Goal: Task Accomplishment & Management: Use online tool/utility

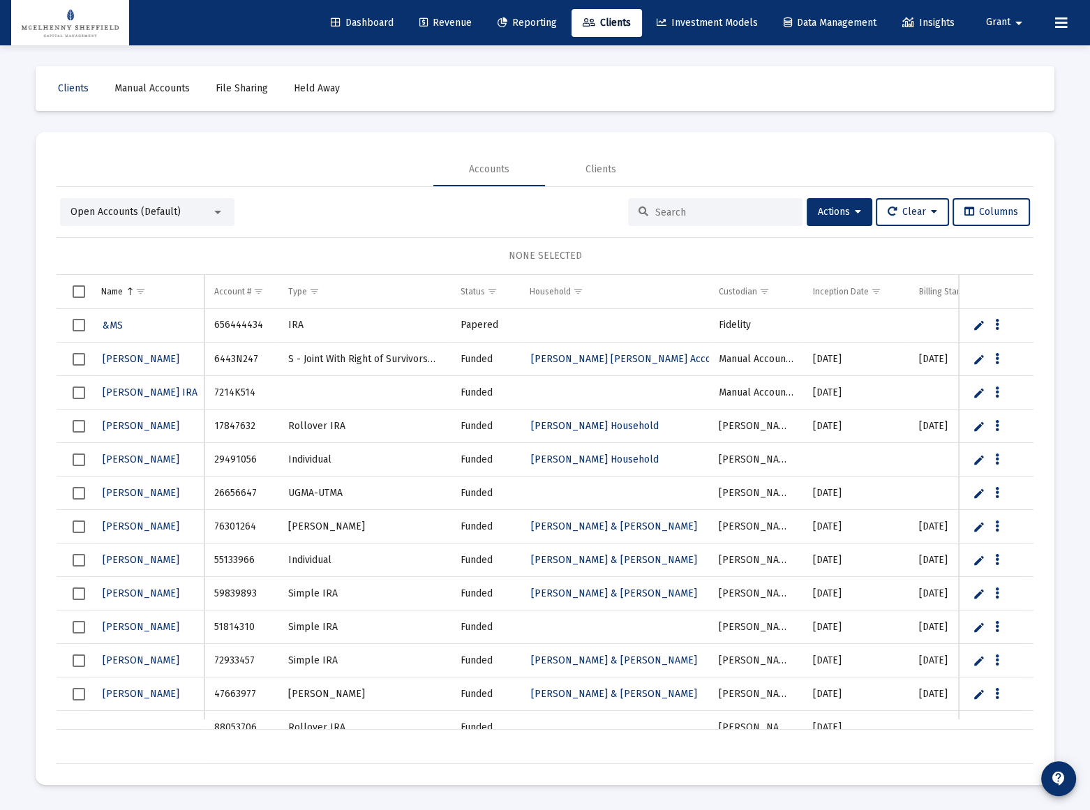
click at [340, 15] on link "Dashboard" at bounding box center [361, 23] width 85 height 28
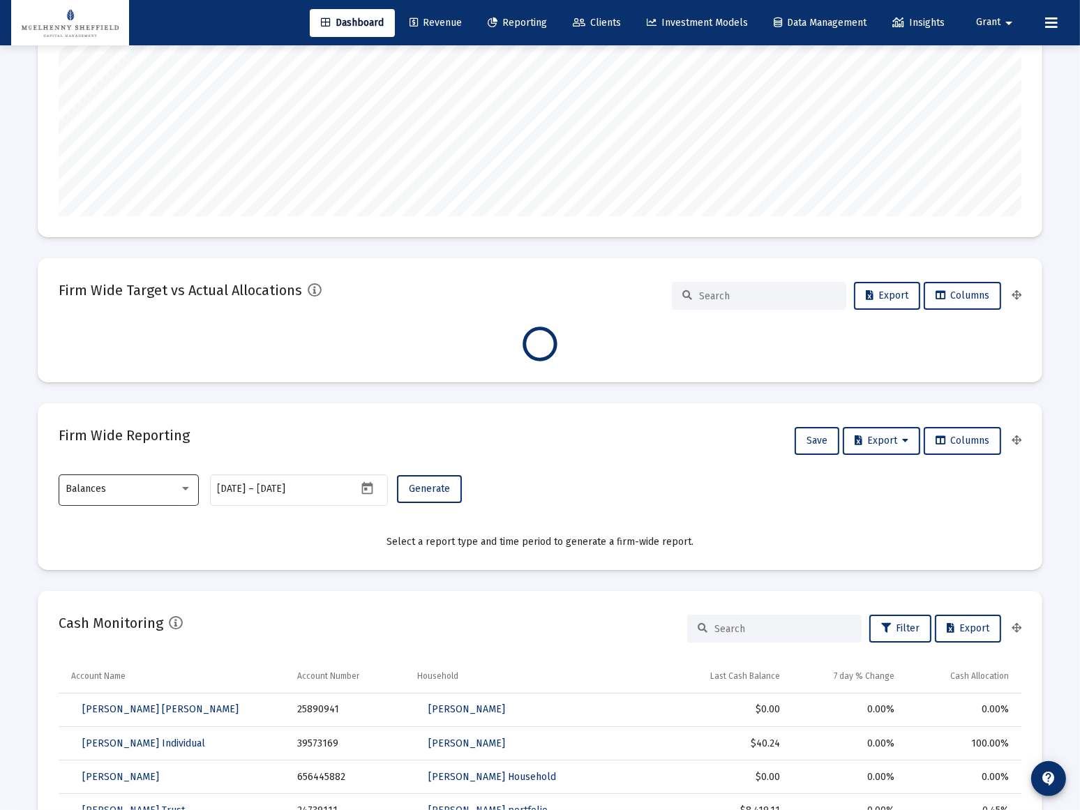
scroll to position [253, 0]
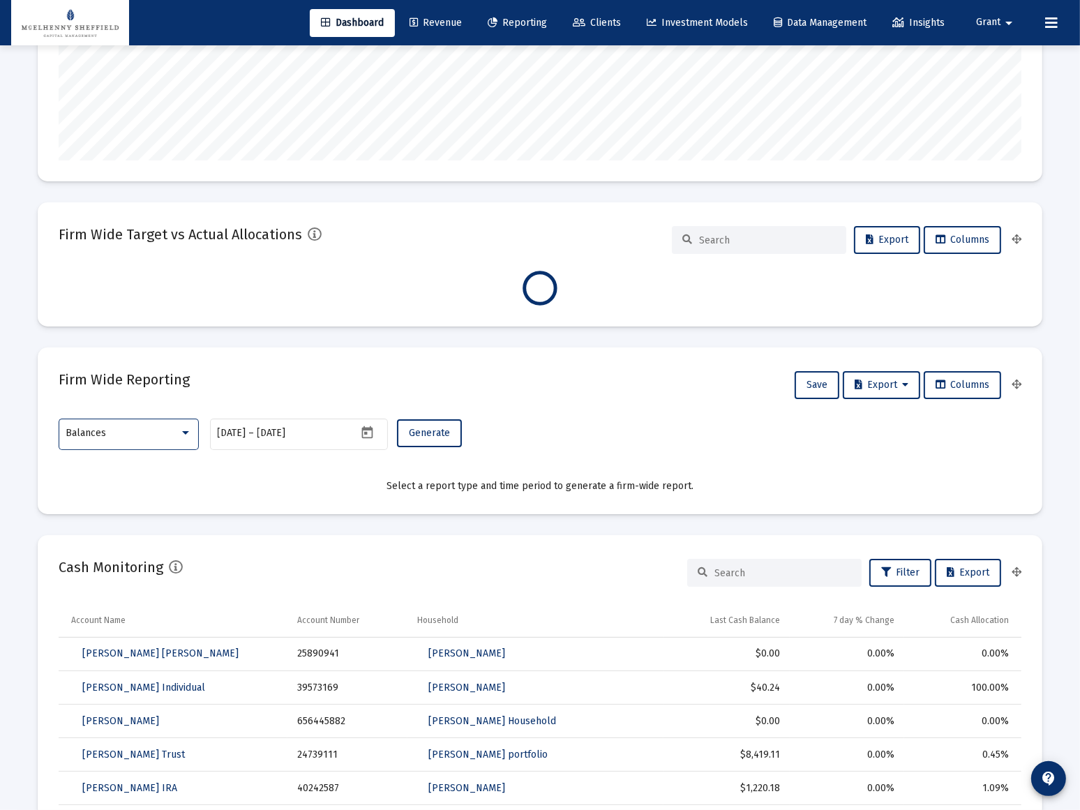
click at [181, 432] on div at bounding box center [185, 433] width 13 height 11
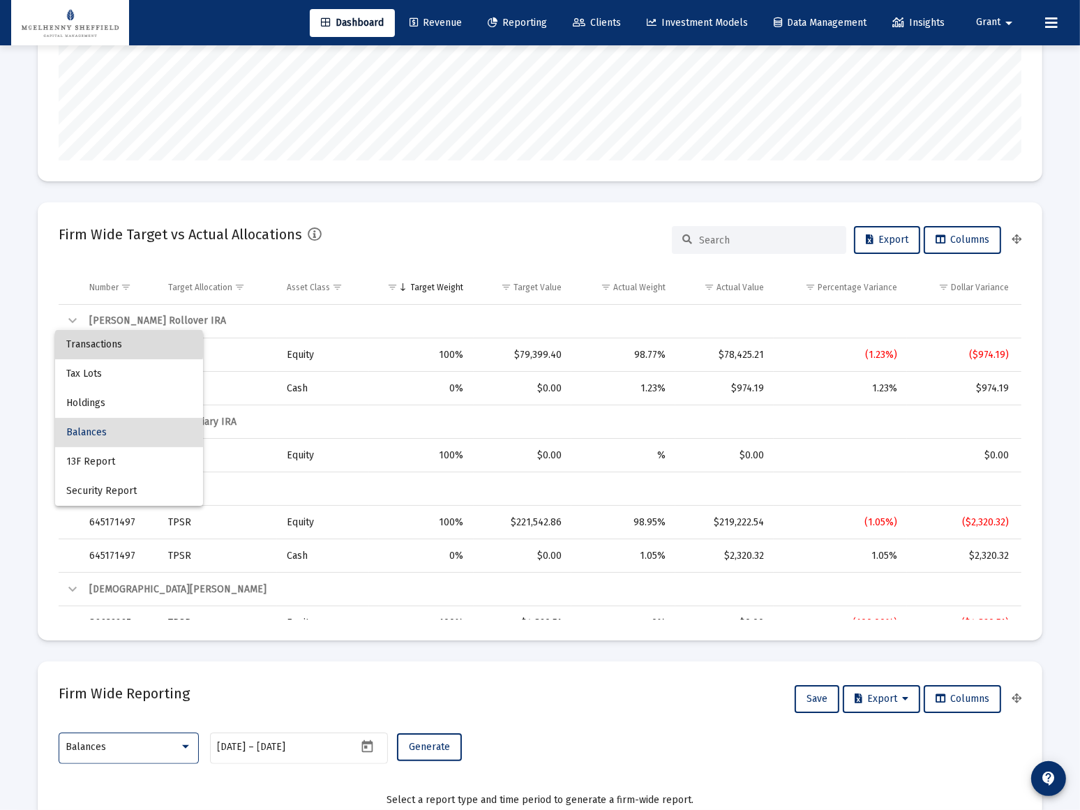
click at [99, 345] on span "Transactions" at bounding box center [129, 344] width 126 height 29
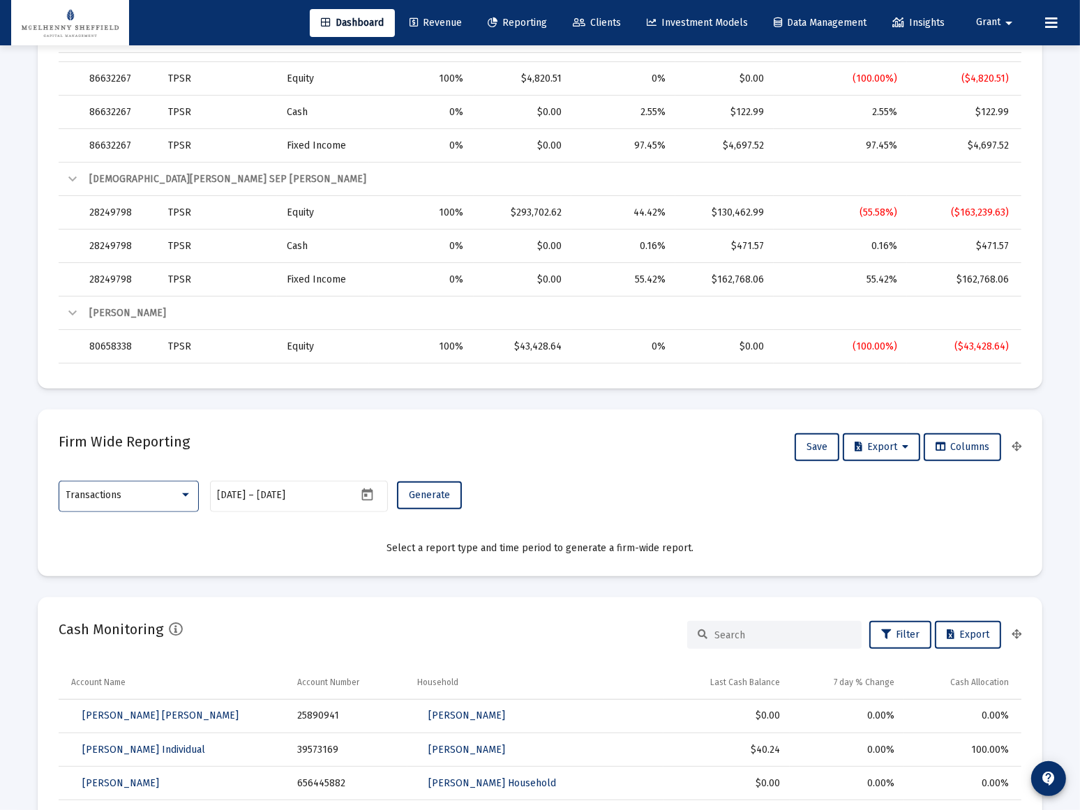
scroll to position [507, 0]
click at [369, 490] on icon "Open calendar" at bounding box center [367, 493] width 15 height 15
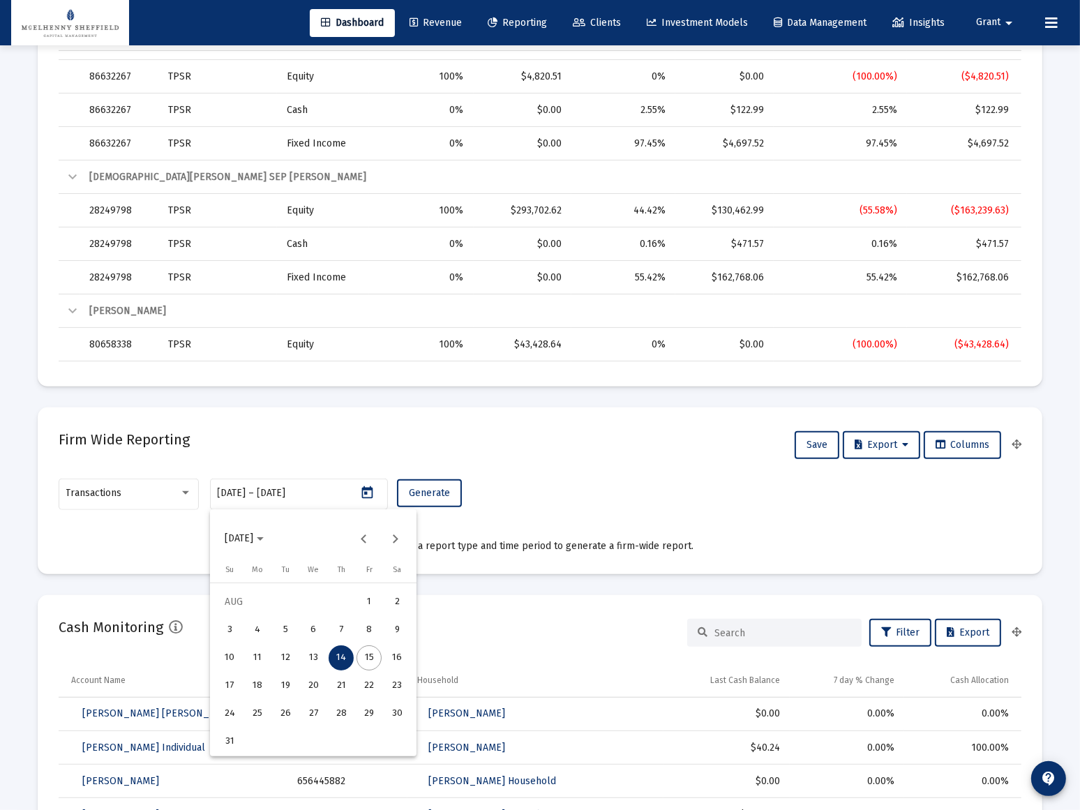
click at [253, 541] on span "[DATE]" at bounding box center [239, 539] width 29 height 12
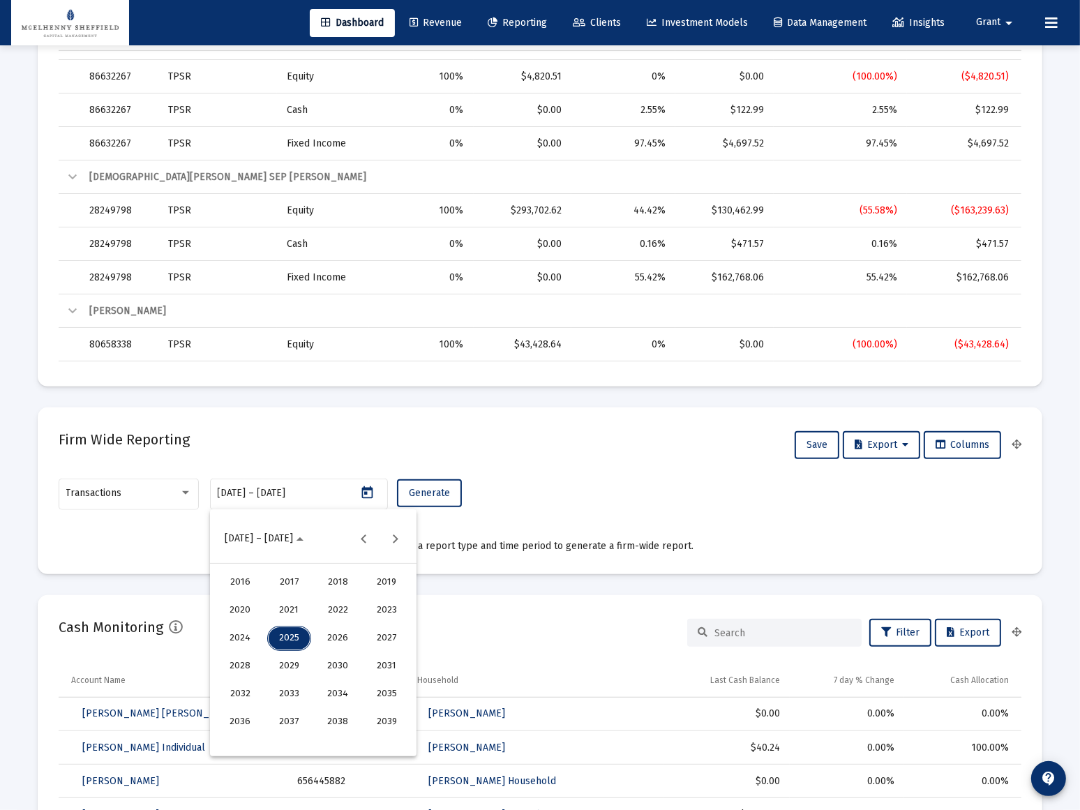
click at [379, 605] on div "2023" at bounding box center [387, 610] width 44 height 25
click at [288, 642] on div "JUN" at bounding box center [289, 638] width 44 height 25
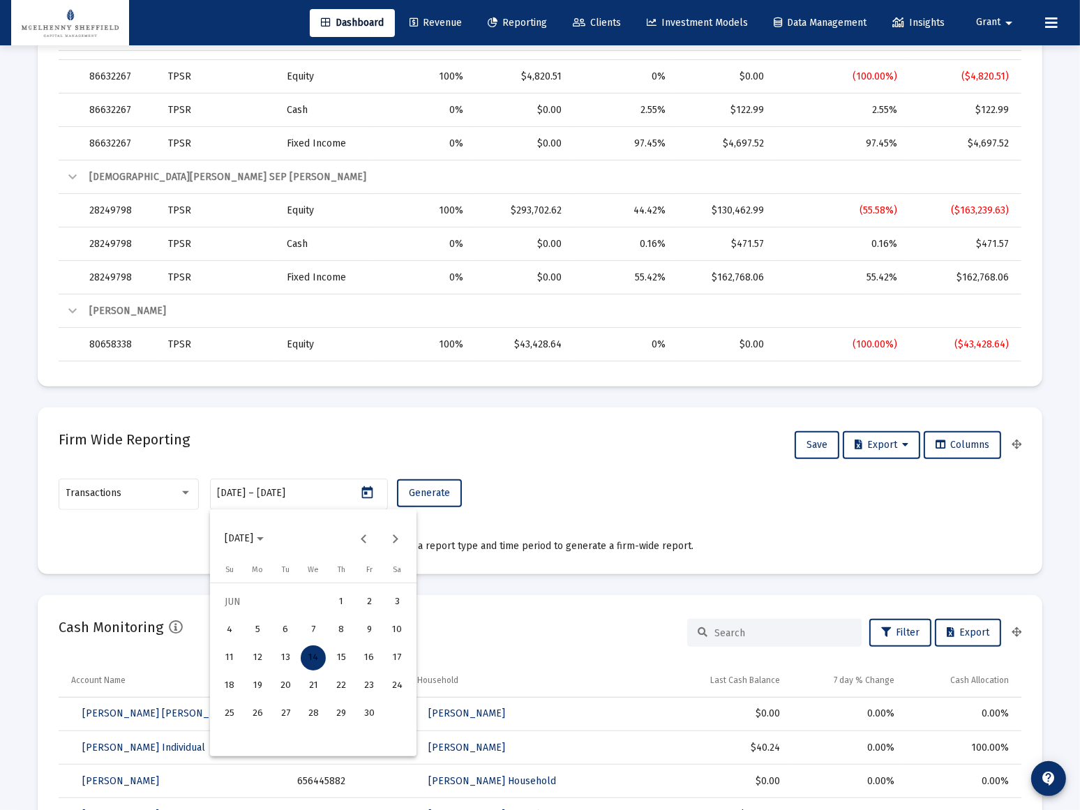
click at [347, 602] on div "1" at bounding box center [341, 601] width 25 height 25
type input "[DATE]"
click at [302, 493] on div at bounding box center [540, 405] width 1080 height 810
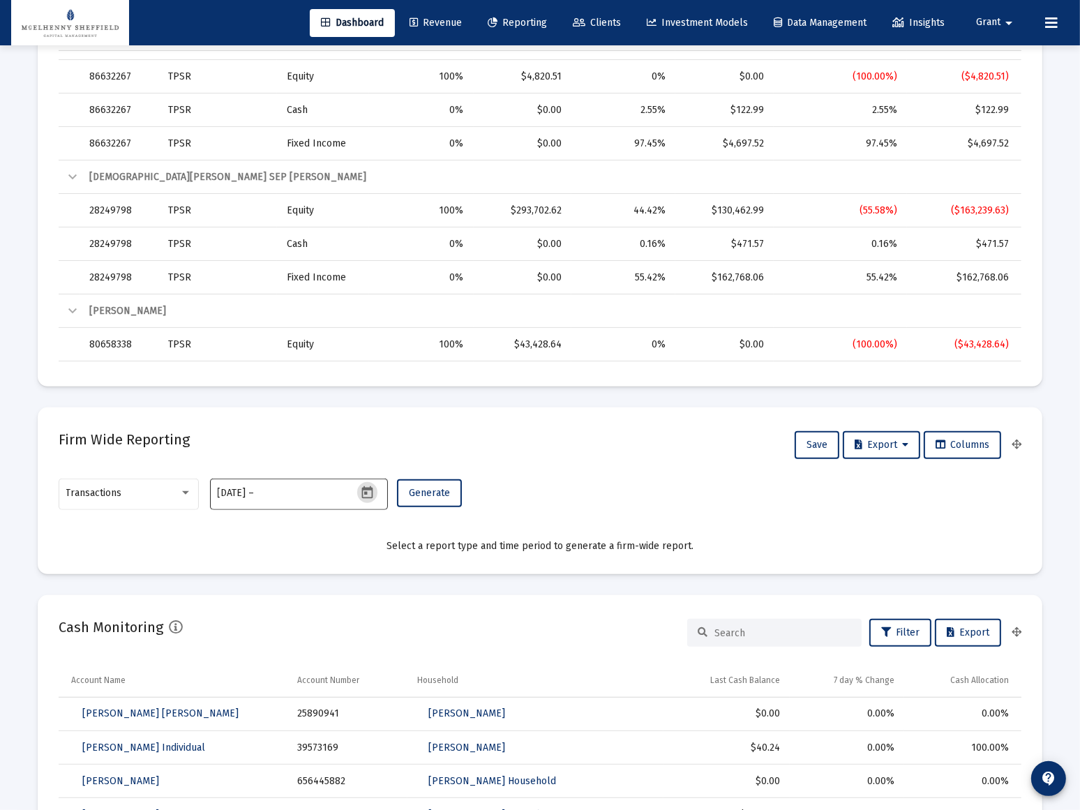
click at [293, 493] on input "text" at bounding box center [290, 493] width 67 height 11
click at [294, 492] on input "text" at bounding box center [290, 493] width 67 height 11
click at [366, 491] on icon "Open calendar" at bounding box center [366, 492] width 11 height 13
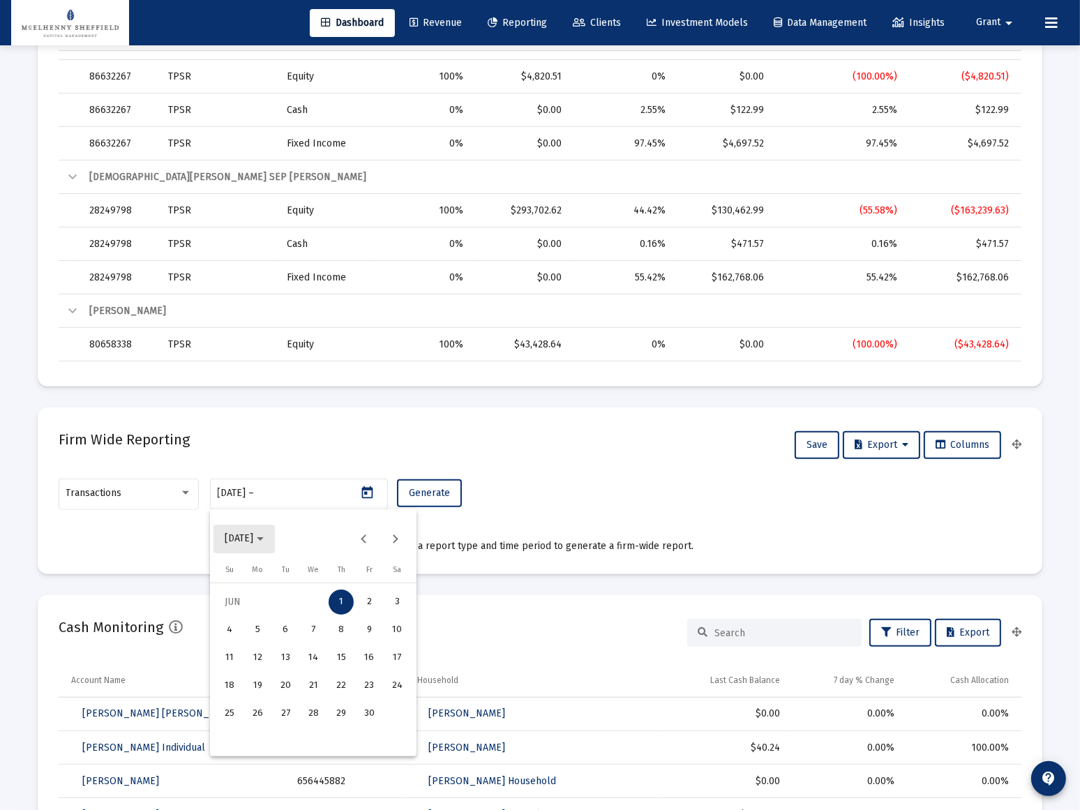
click at [253, 541] on span "[DATE]" at bounding box center [239, 539] width 29 height 12
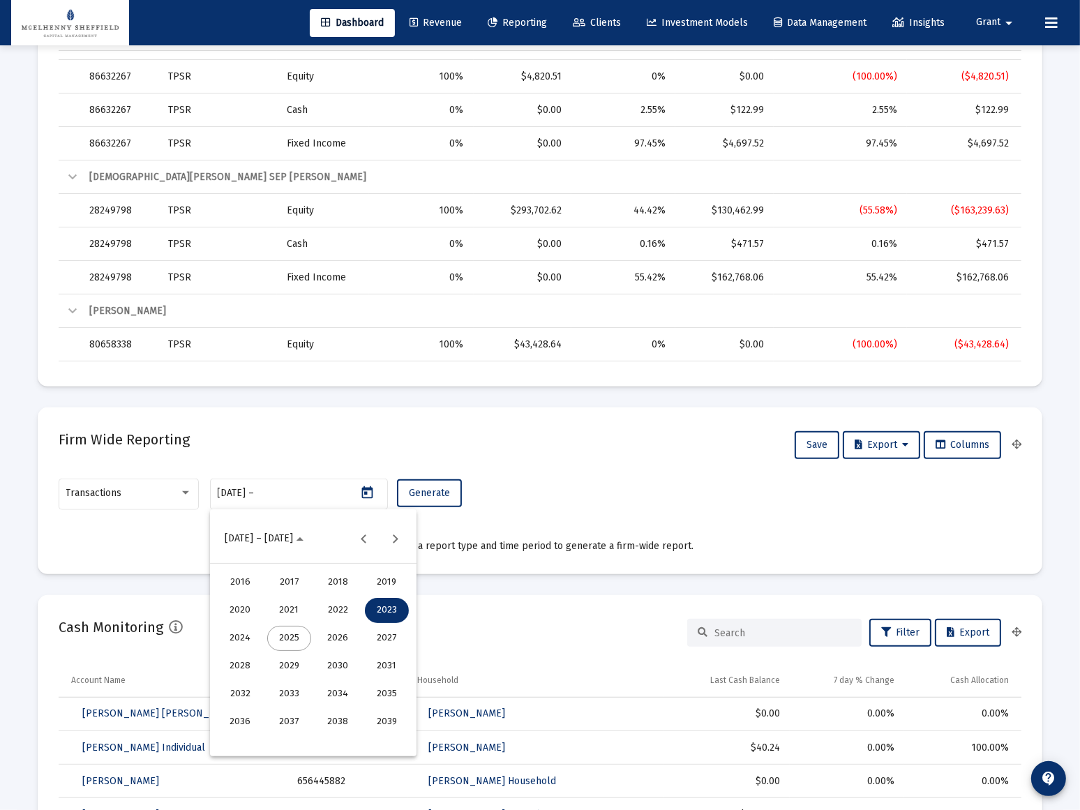
click at [296, 637] on div "2025" at bounding box center [289, 638] width 44 height 25
click at [235, 636] on div "MAY" at bounding box center [240, 638] width 44 height 25
click at [395, 706] on div "31" at bounding box center [396, 713] width 25 height 25
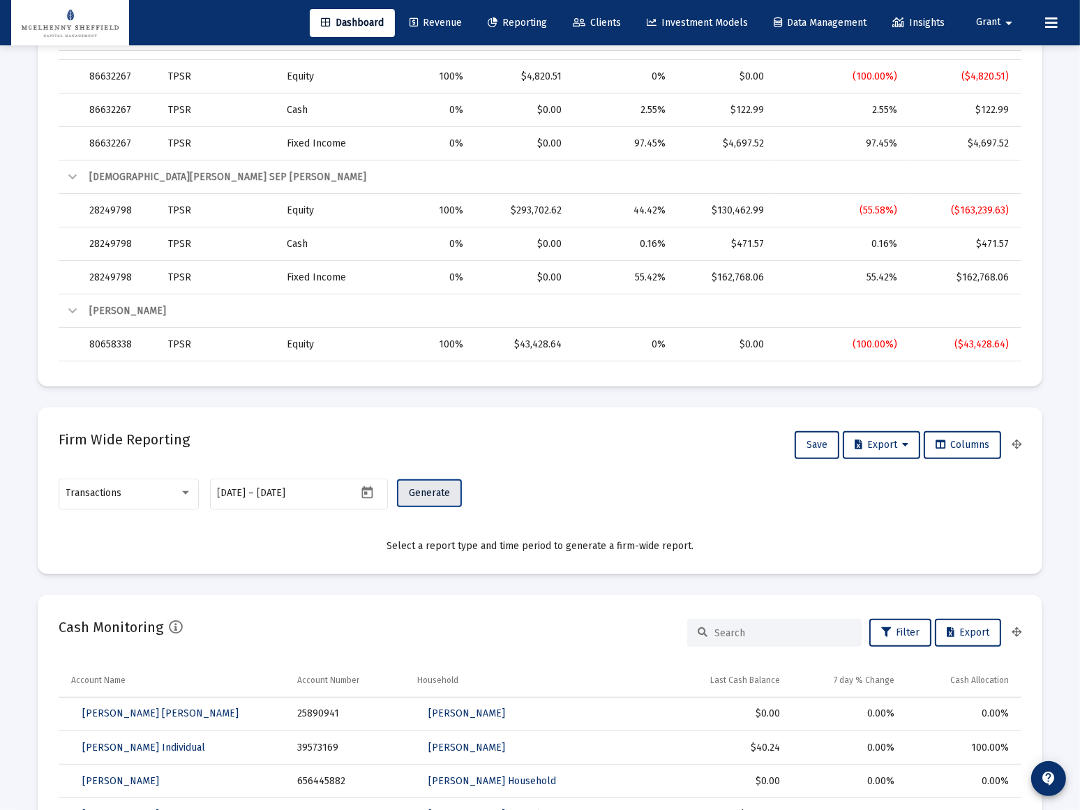
click at [428, 494] on span "Generate" at bounding box center [429, 493] width 41 height 12
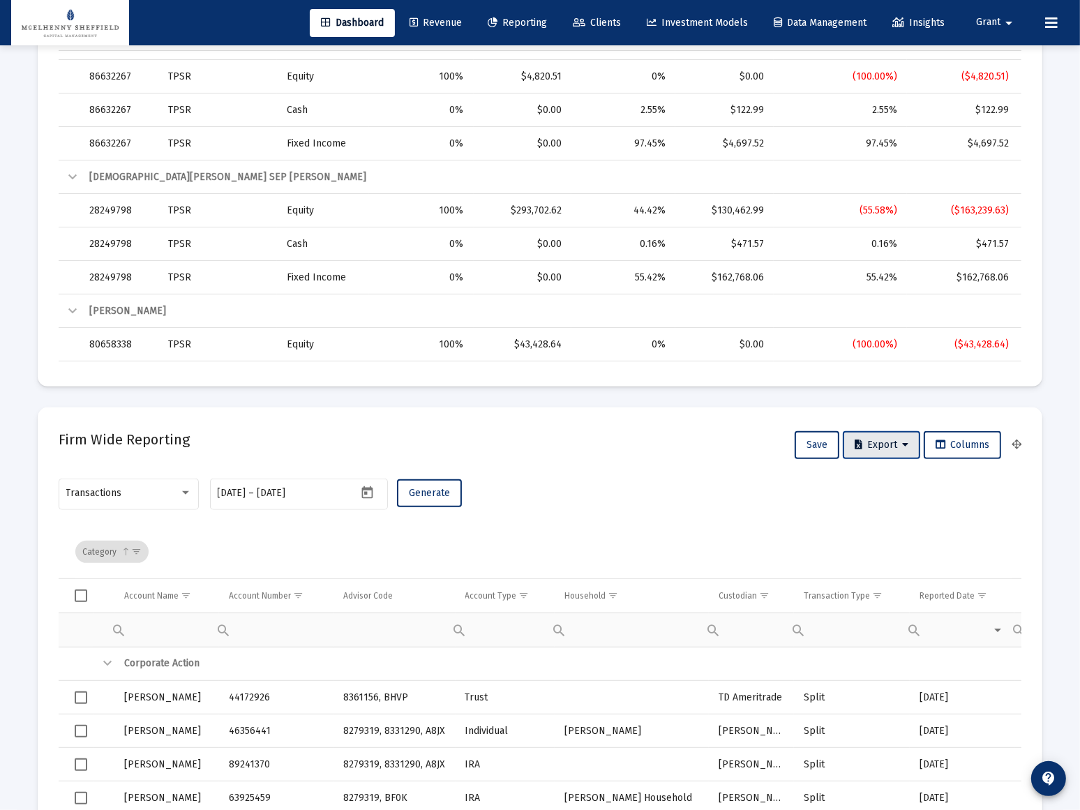
click at [907, 445] on button "Export" at bounding box center [881, 445] width 77 height 28
click at [896, 485] on button "Export All Rows" at bounding box center [885, 481] width 95 height 33
click at [907, 444] on icon at bounding box center [905, 445] width 6 height 10
click at [892, 476] on button "Export All Rows" at bounding box center [885, 481] width 95 height 33
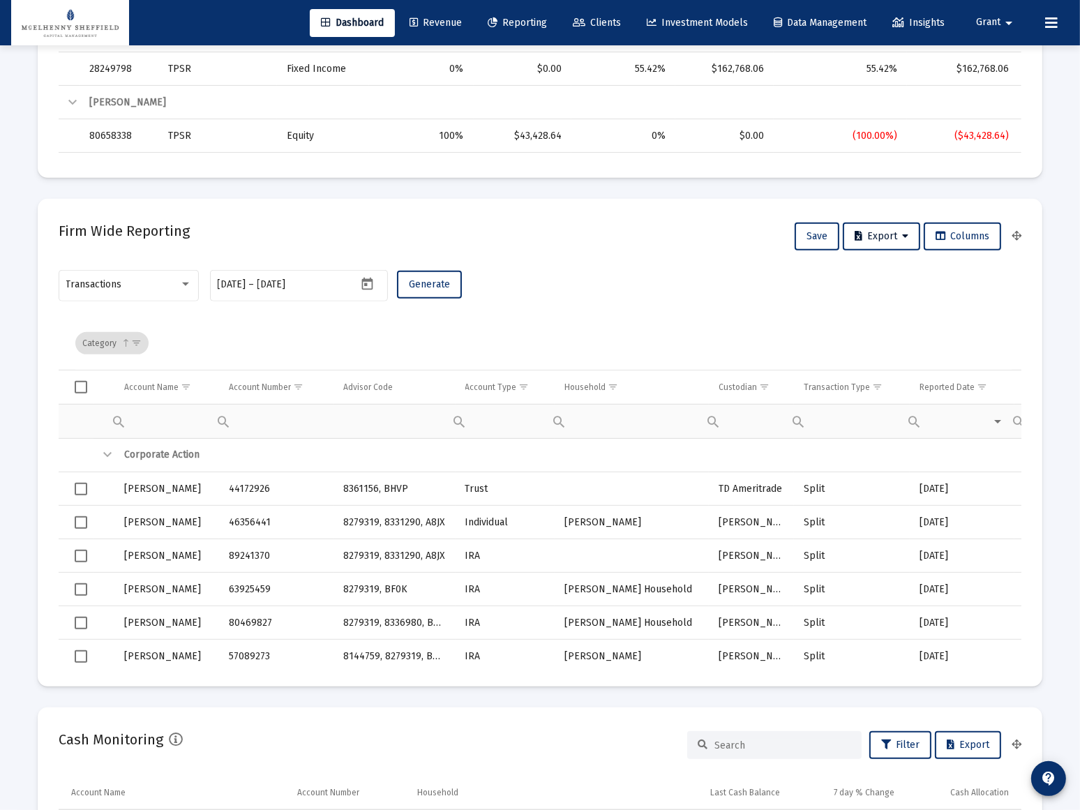
scroll to position [760, 0]
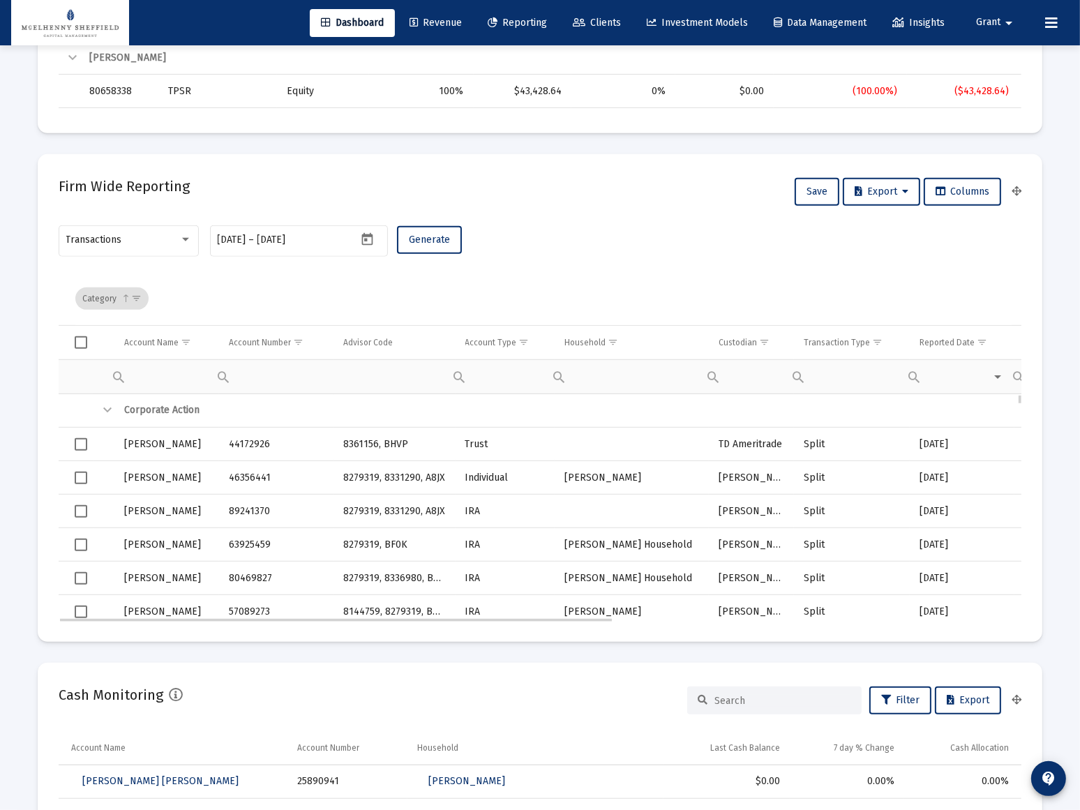
click at [105, 412] on div "Collapse" at bounding box center [107, 410] width 17 height 17
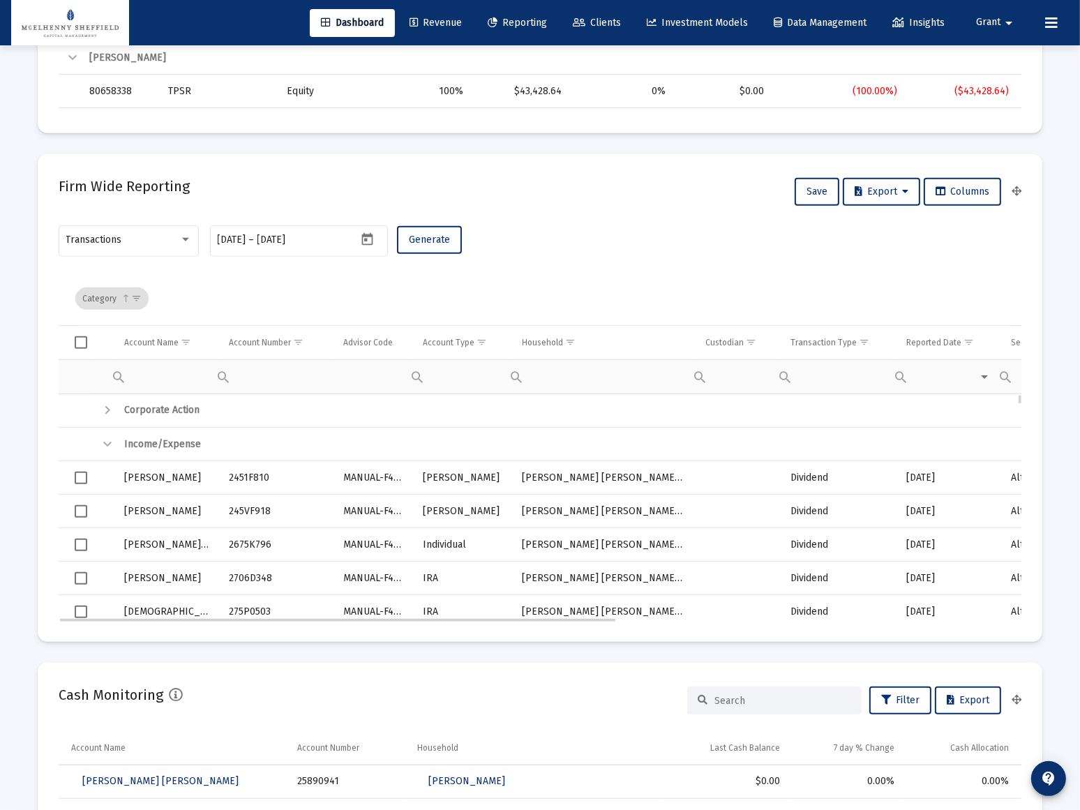
click at [109, 442] on div "Collapse" at bounding box center [107, 444] width 17 height 17
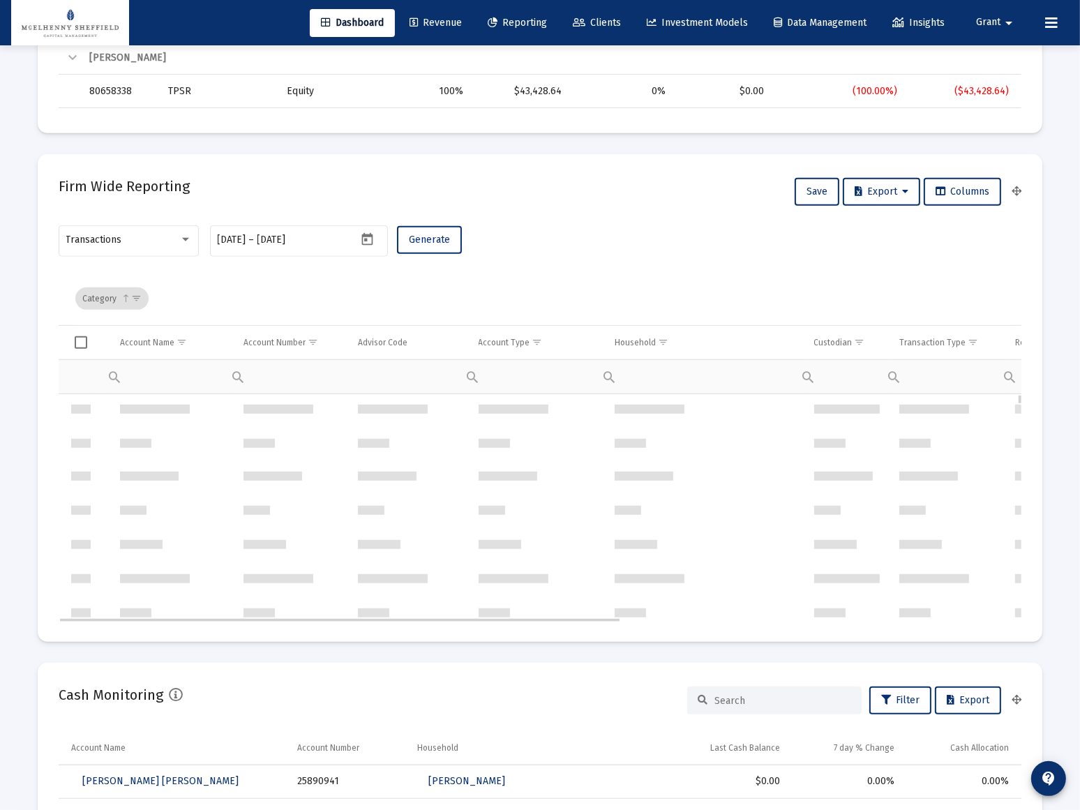
scroll to position [0, 0]
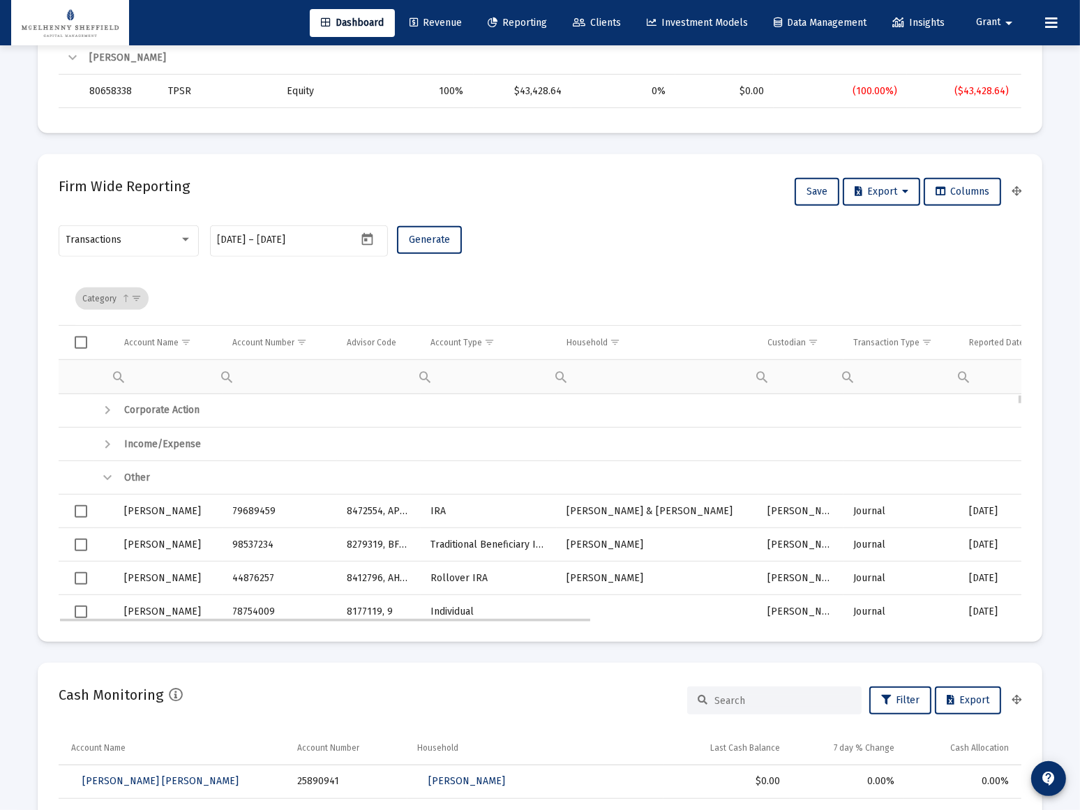
click at [107, 474] on div "Collapse" at bounding box center [107, 477] width 17 height 17
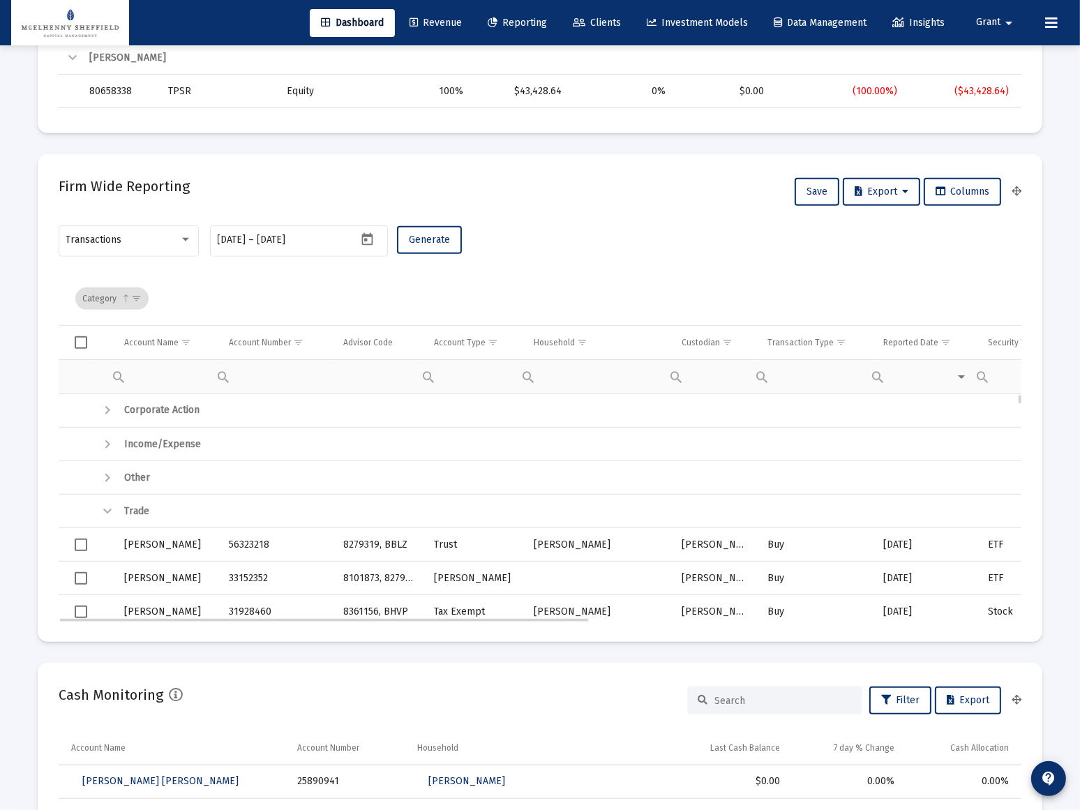
click at [107, 509] on div "Collapse" at bounding box center [107, 511] width 17 height 17
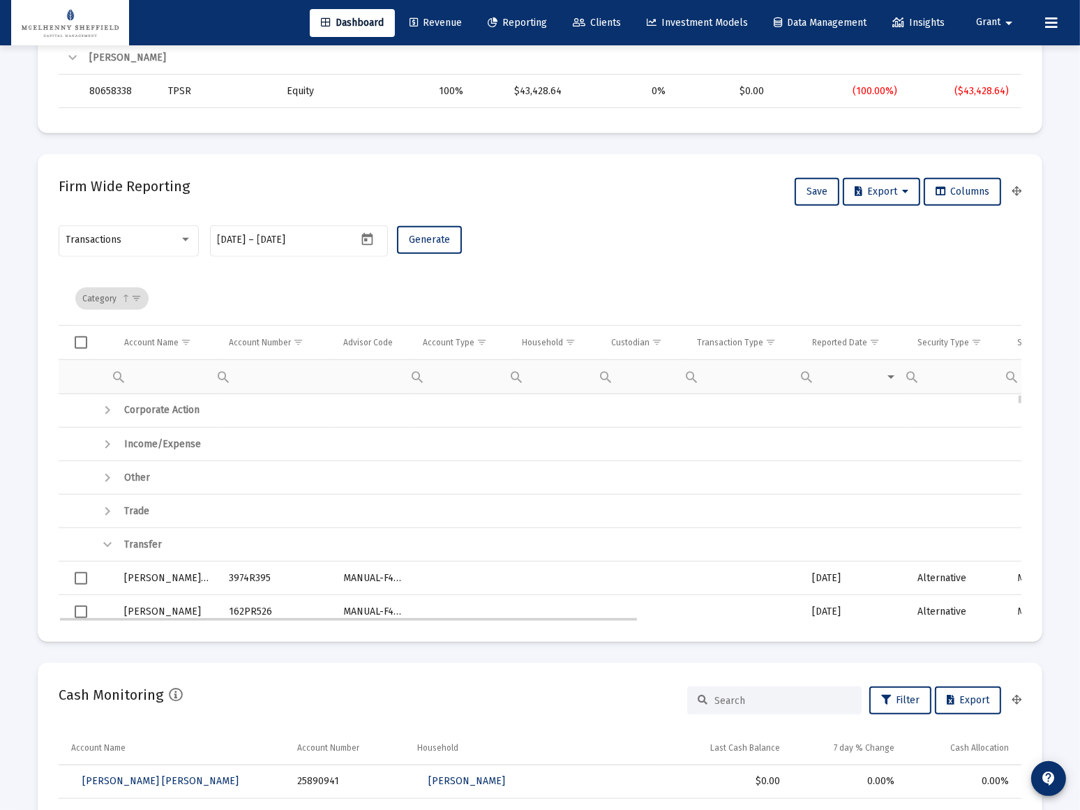
click at [107, 543] on div "Collapse" at bounding box center [107, 544] width 17 height 17
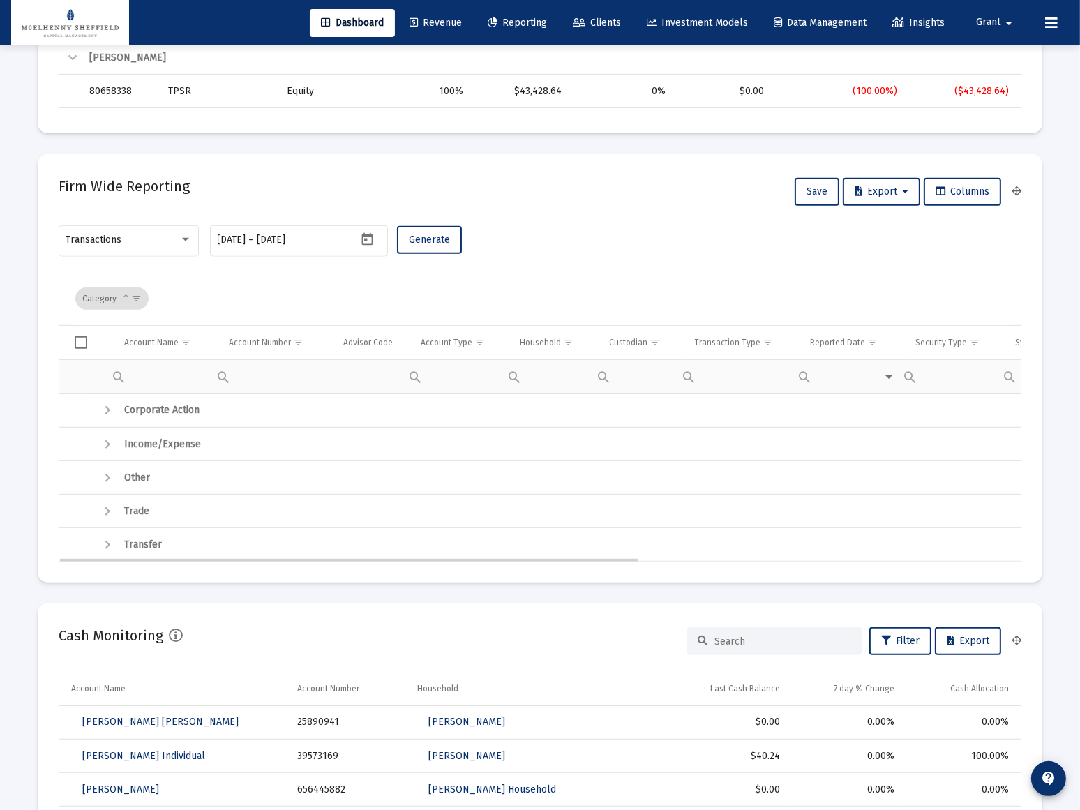
click at [108, 545] on div "Expand" at bounding box center [107, 544] width 17 height 17
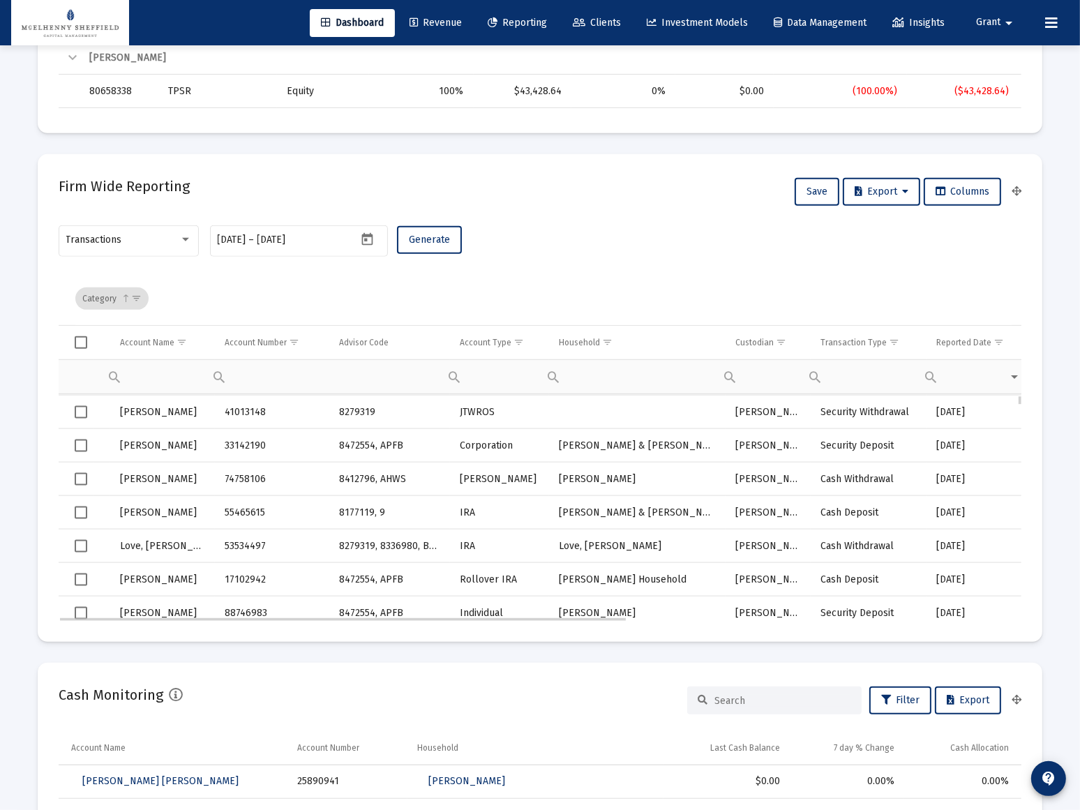
scroll to position [2376, 0]
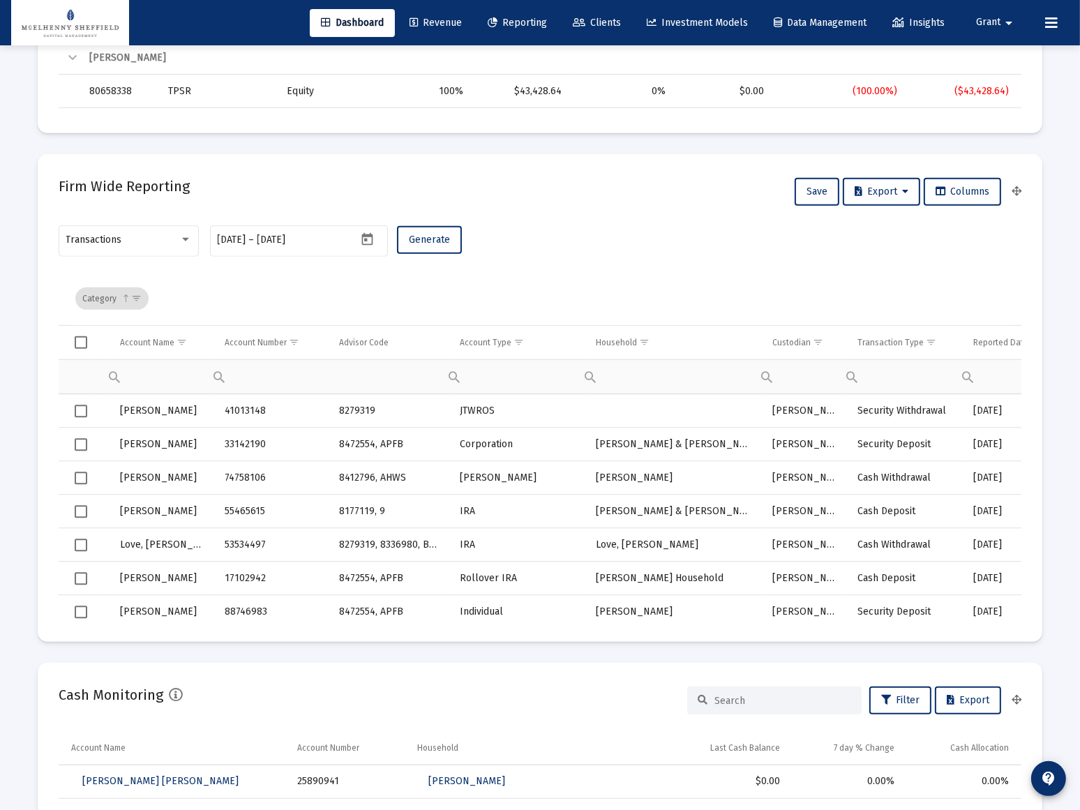
click at [82, 331] on td "Data grid" at bounding box center [76, 342] width 35 height 33
click at [81, 339] on span "Select all" at bounding box center [81, 342] width 13 height 13
click at [292, 240] on input "[DATE]" at bounding box center [290, 239] width 67 height 11
type input "[DATE]"
click at [427, 237] on span "Generate" at bounding box center [429, 240] width 41 height 12
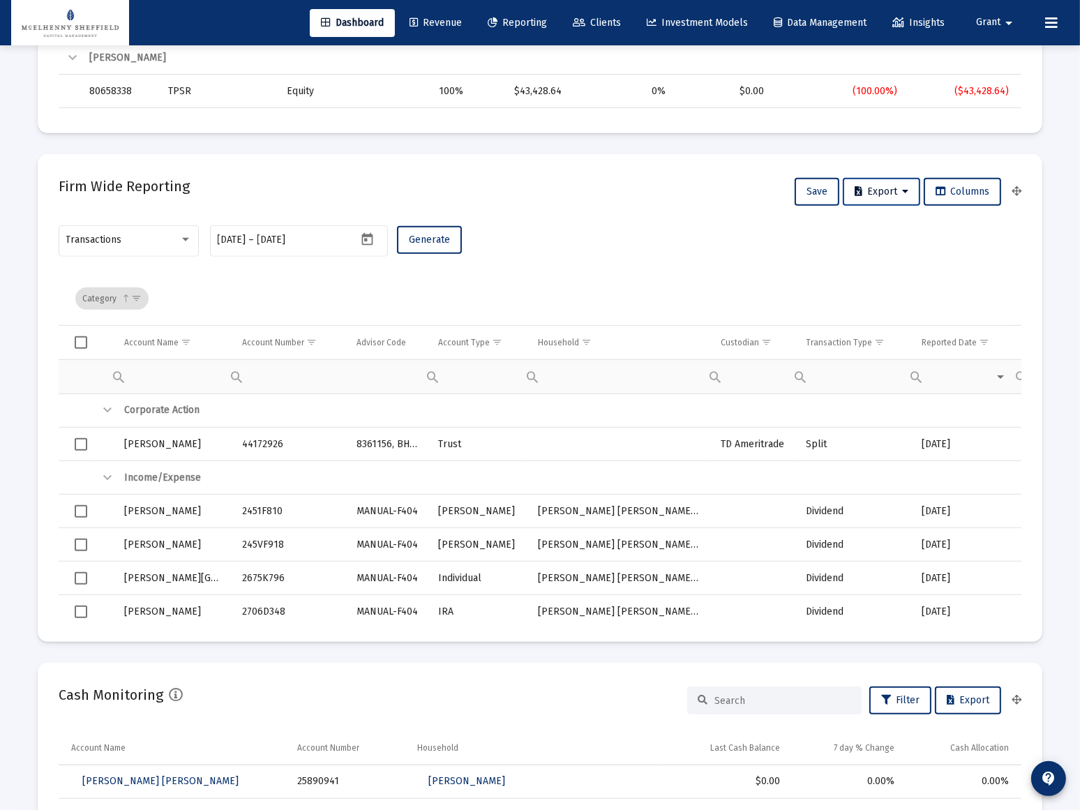
click at [904, 189] on icon at bounding box center [905, 192] width 6 height 10
click at [887, 223] on button "Export All Rows" at bounding box center [885, 227] width 95 height 33
click at [234, 235] on input "[DATE]" at bounding box center [232, 239] width 29 height 11
type input "[DATE]"
click at [292, 234] on input "[DATE]" at bounding box center [290, 239] width 67 height 11
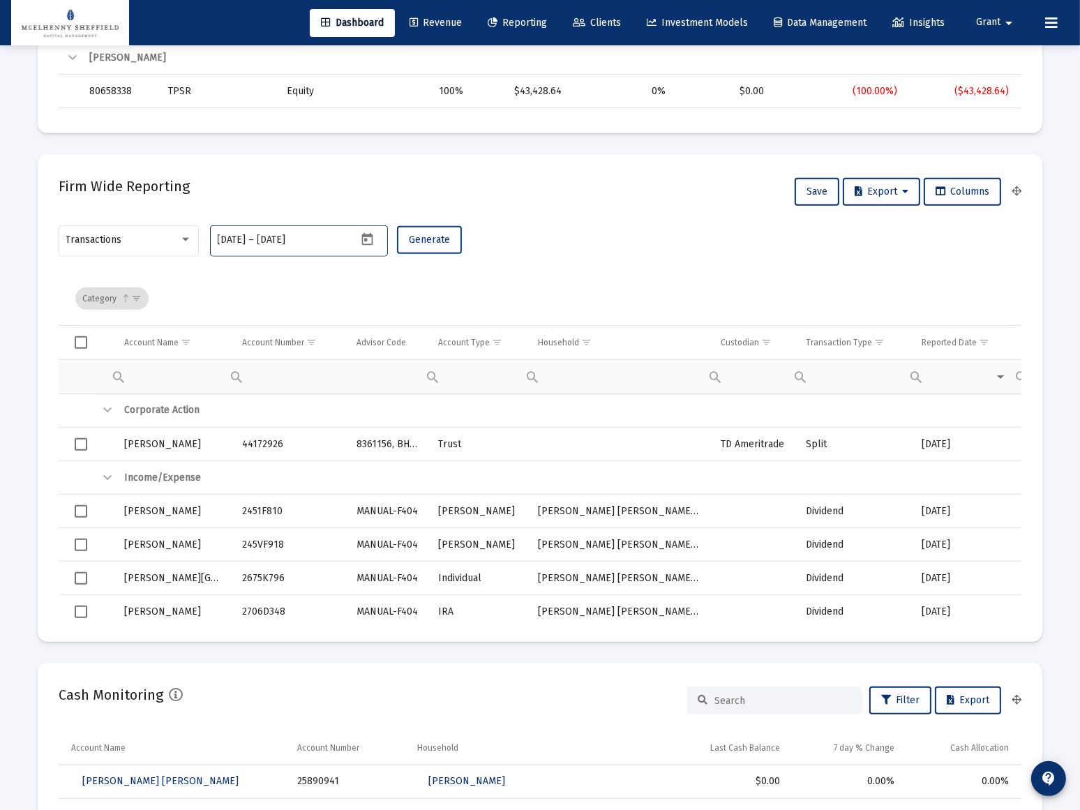
type input "[DATE]"
click at [435, 235] on span "Generate" at bounding box center [429, 240] width 41 height 12
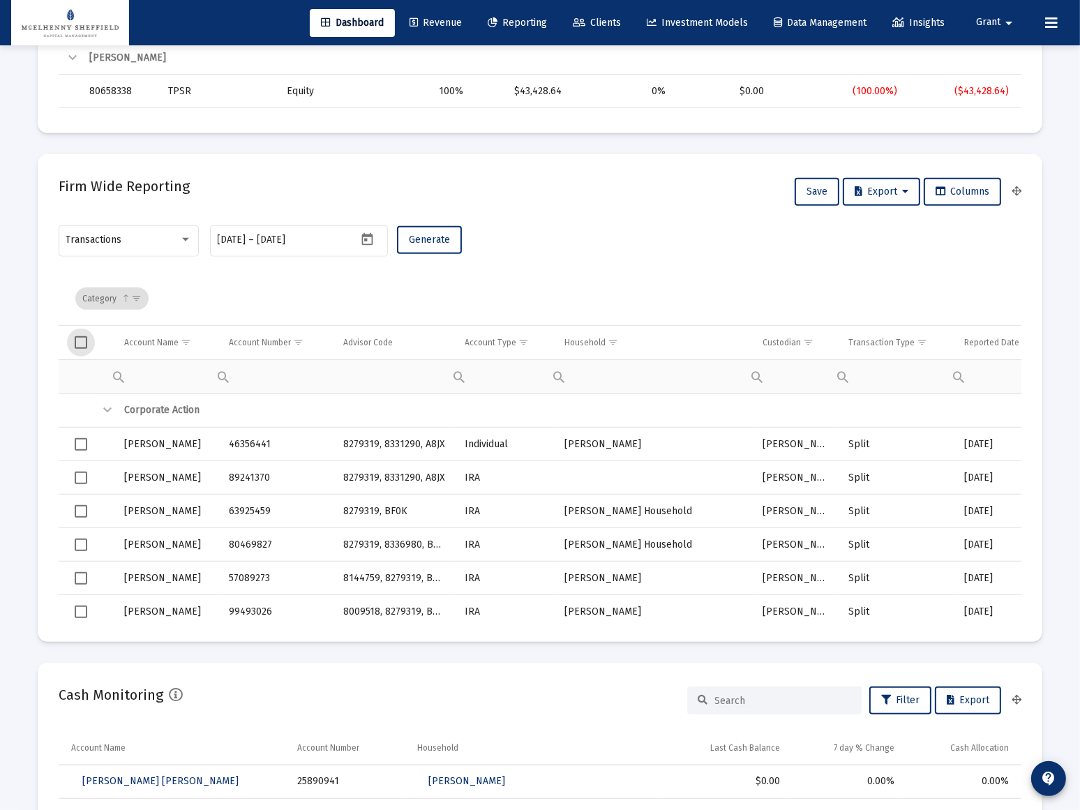
click at [84, 338] on span "Select all" at bounding box center [81, 342] width 13 height 13
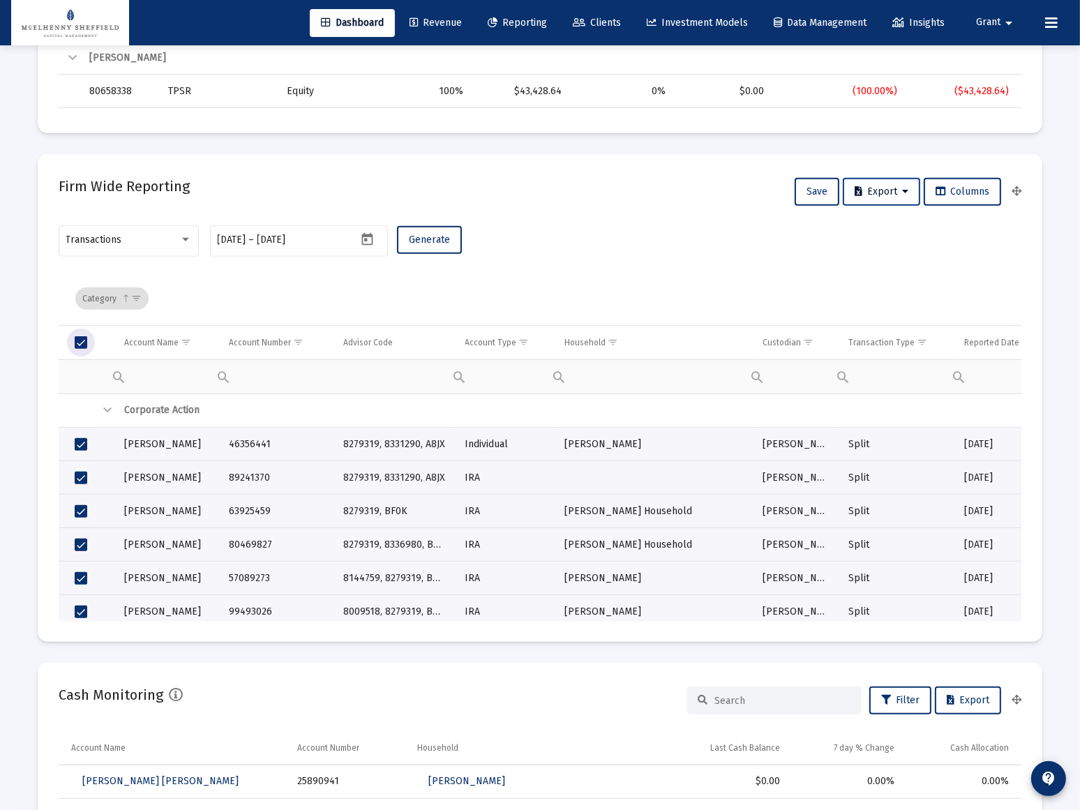
click at [912, 192] on button "Export" at bounding box center [881, 192] width 77 height 28
click at [891, 227] on button "Export All Rows" at bounding box center [885, 227] width 95 height 33
